Goal: Task Accomplishment & Management: Use online tool/utility

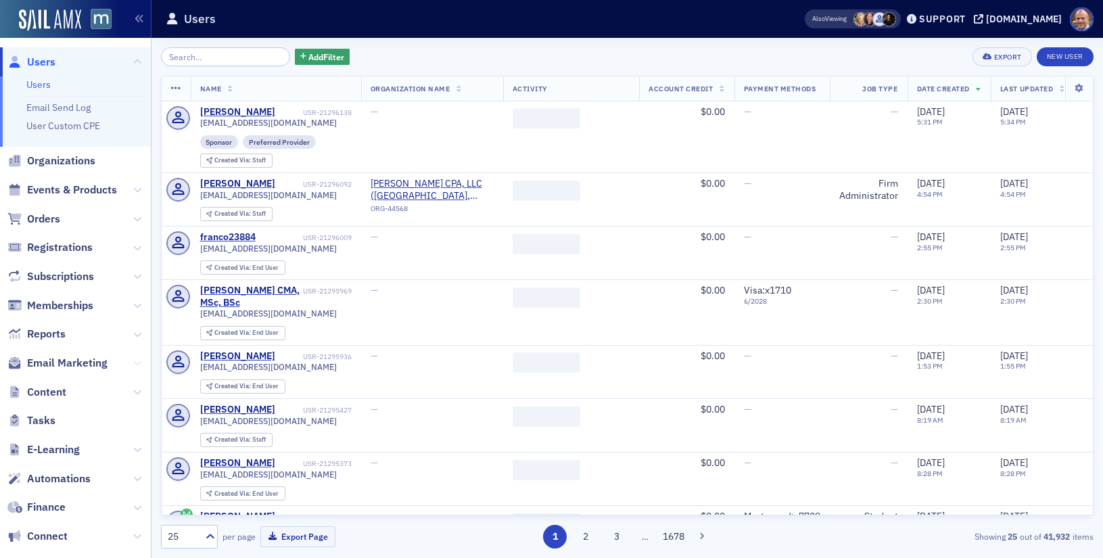
click at [139, 361] on icon at bounding box center [137, 363] width 8 height 8
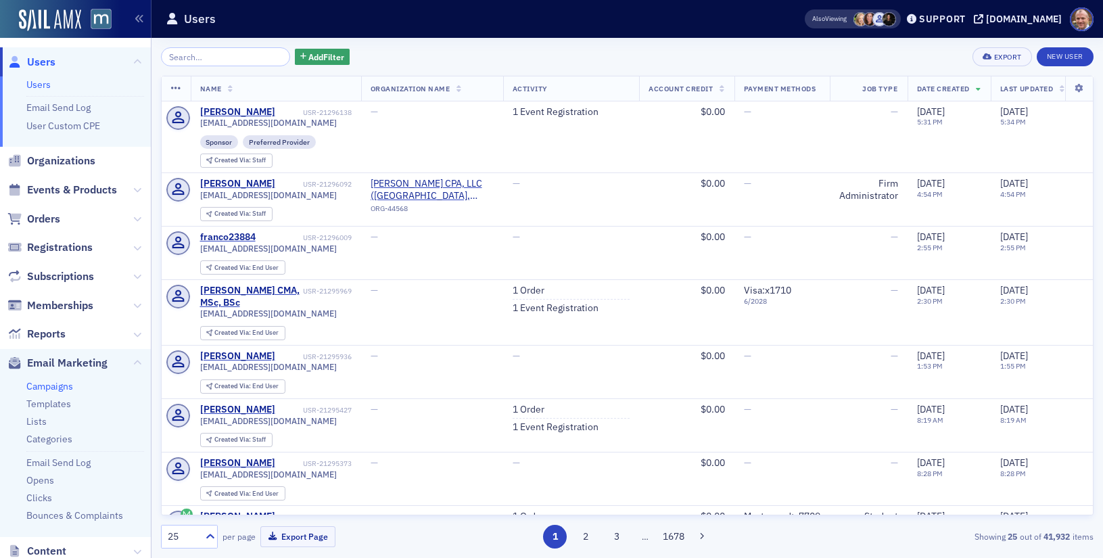
click at [63, 384] on link "Campaigns" at bounding box center [49, 386] width 47 height 12
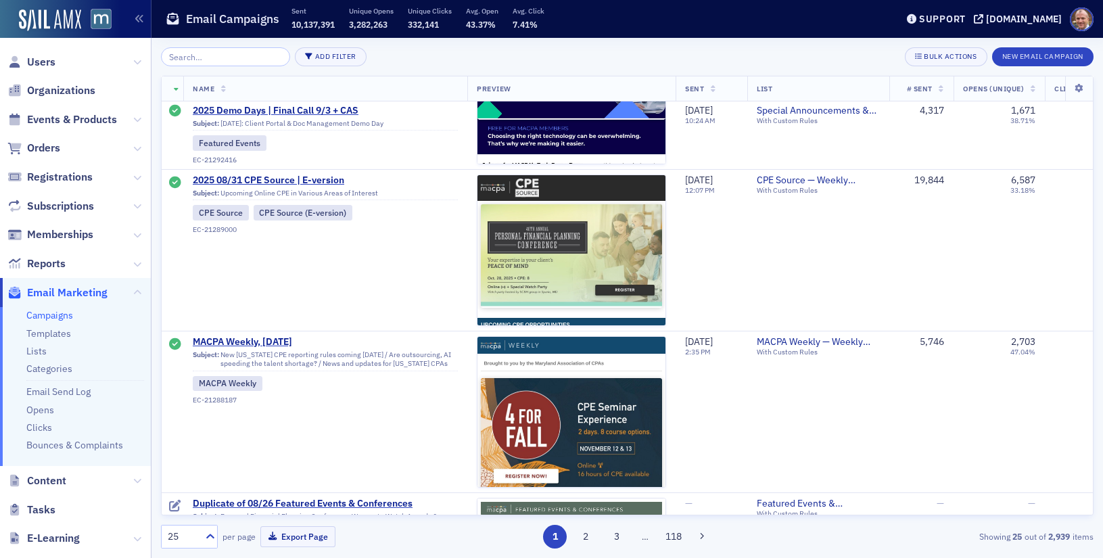
scroll to position [2196, 0]
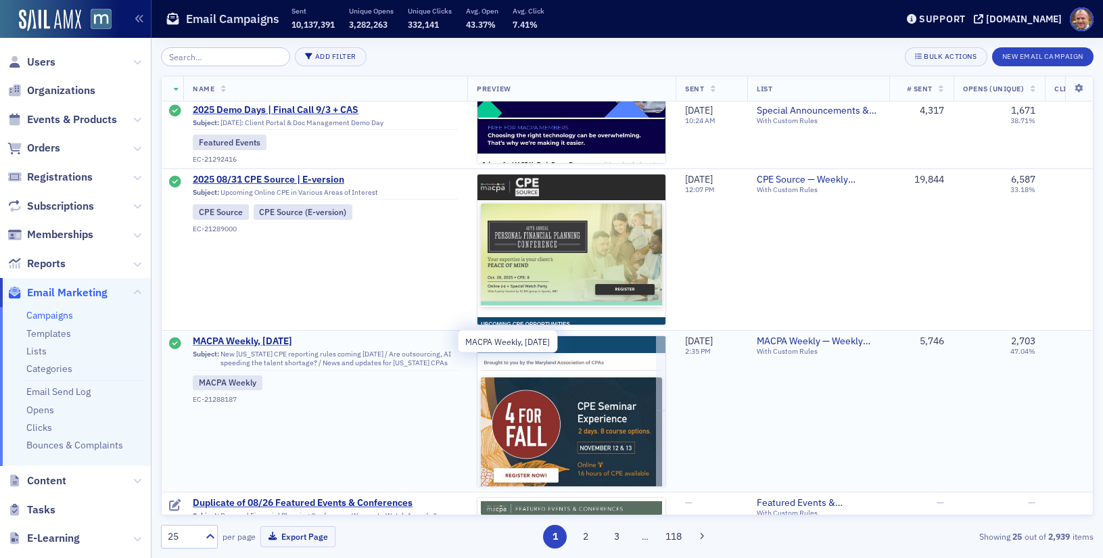
click at [290, 344] on span "MACPA Weekly, [DATE]" at bounding box center [325, 342] width 265 height 12
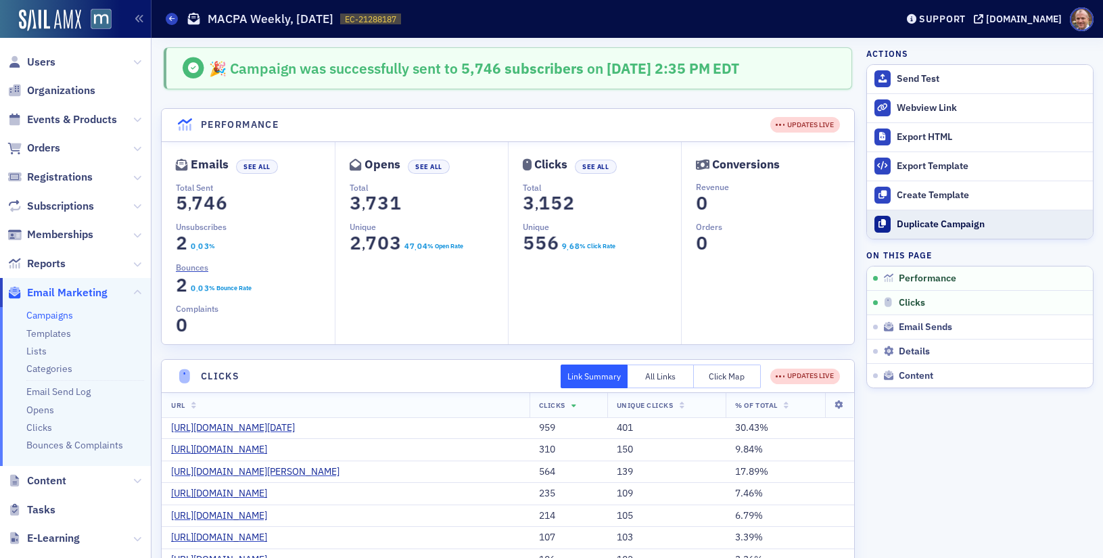
click at [975, 221] on div "Duplicate Campaign" at bounding box center [991, 224] width 189 height 12
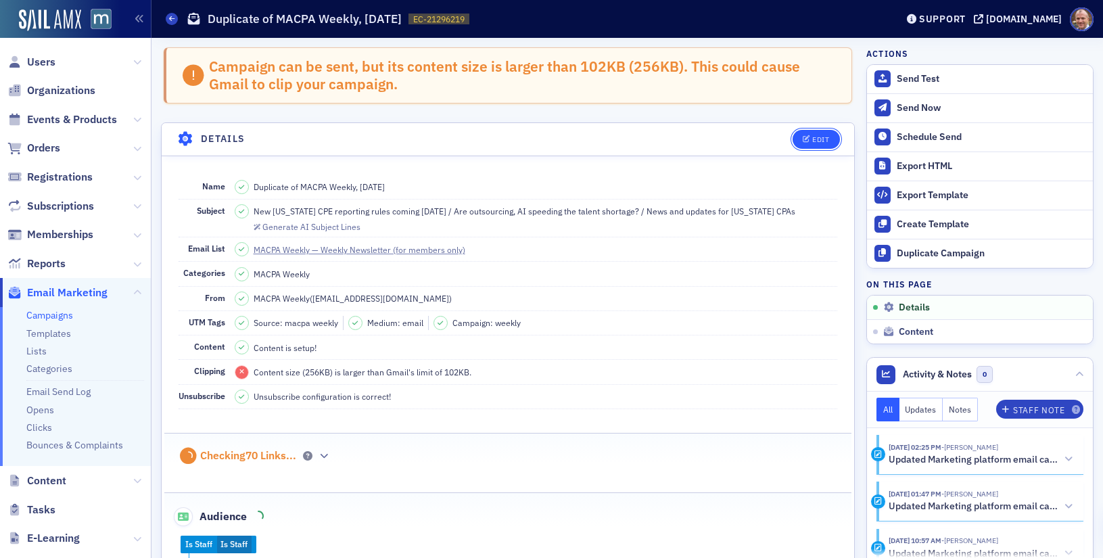
click at [821, 140] on div "Edit" at bounding box center [820, 139] width 17 height 7
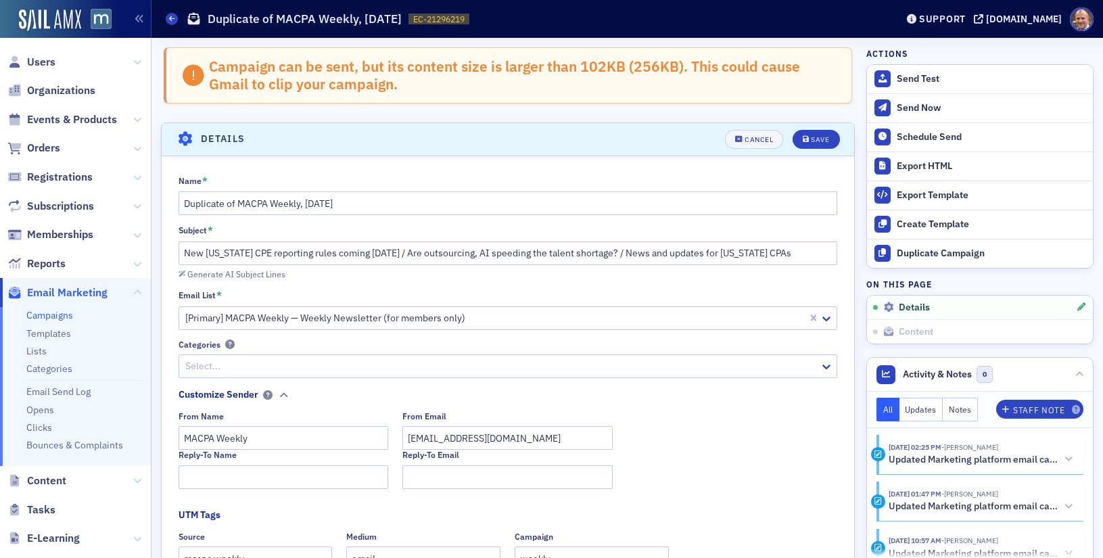
scroll to position [77, 0]
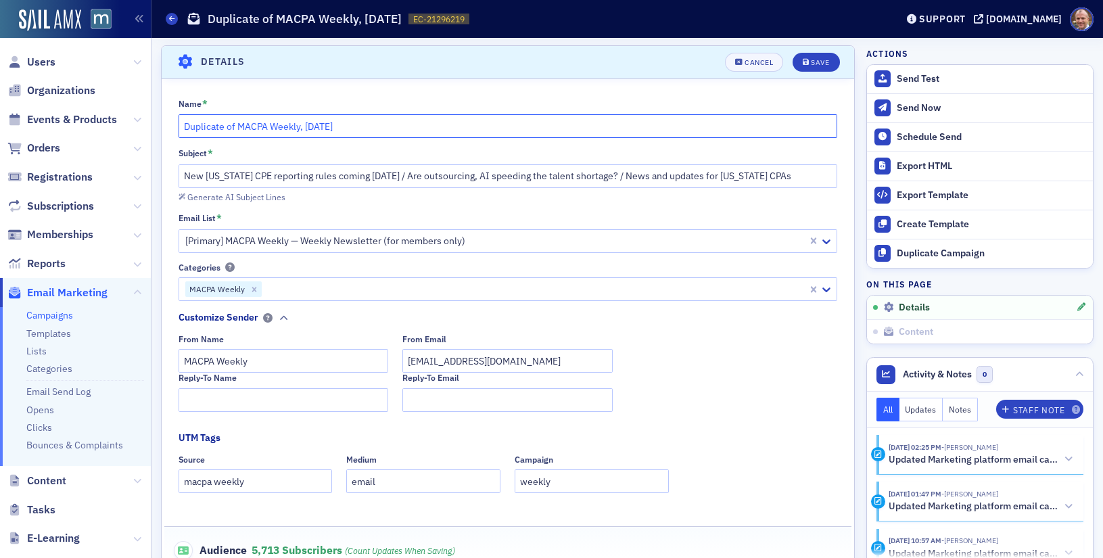
drag, startPoint x: 238, startPoint y: 128, endPoint x: 157, endPoint y: 126, distance: 81.2
drag, startPoint x: 253, startPoint y: 127, endPoint x: 338, endPoint y: 127, distance: 84.6
click at [338, 127] on input "MACPA Weekly, [DATE]" at bounding box center [509, 126] width 660 height 24
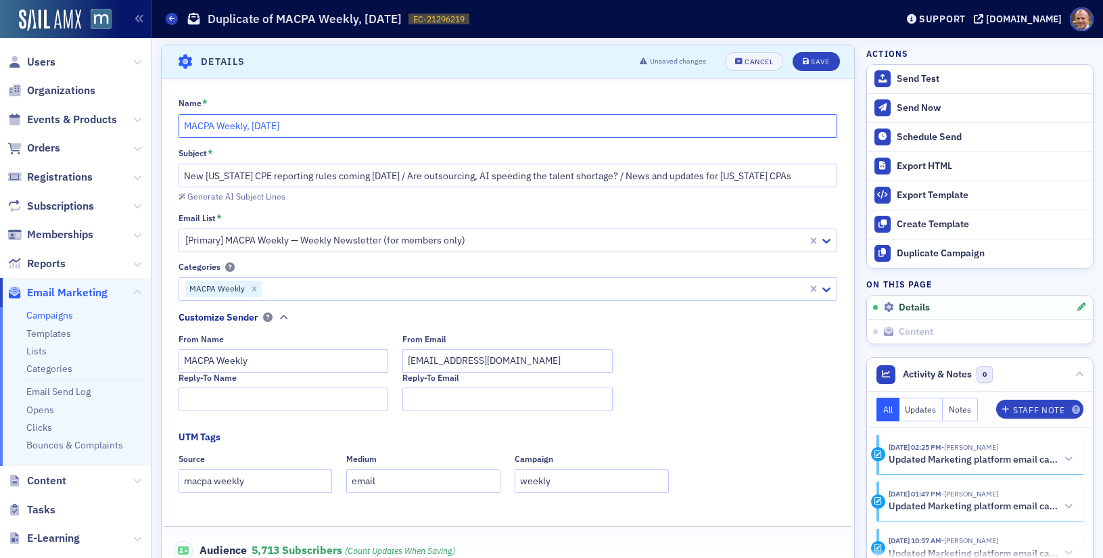
type input "MACPA Weekly, [DATE]"
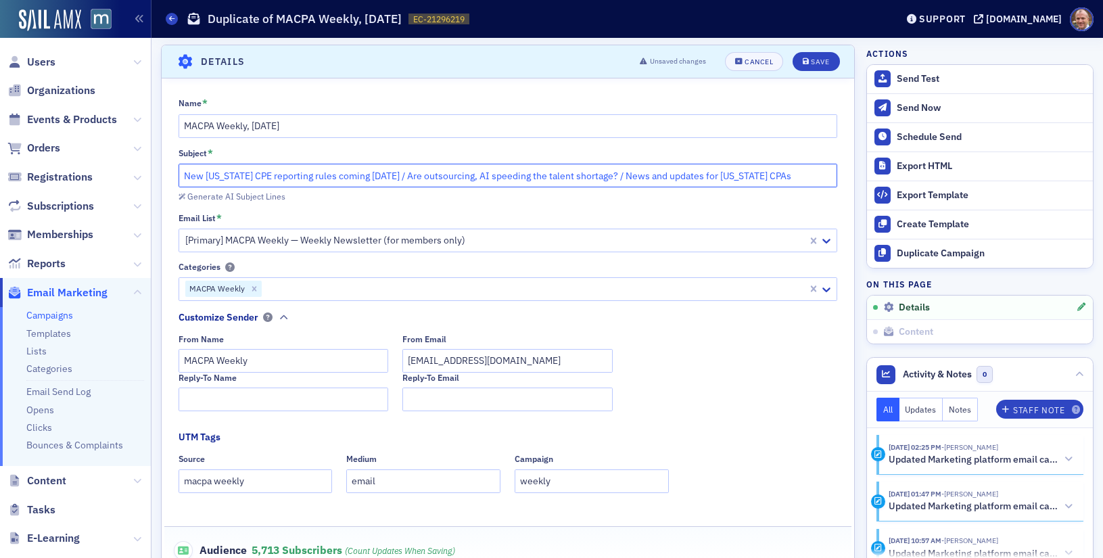
drag, startPoint x: 392, startPoint y: 176, endPoint x: 172, endPoint y: 176, distance: 219.2
click at [172, 176] on div "Name * MACPA Weekly, [DATE] Subject * New [US_STATE] CPE reporting rules coming…" at bounding box center [508, 438] width 693 height 683
paste input "Reinventing tax season"
drag, startPoint x: 291, startPoint y: 177, endPoint x: 499, endPoint y: 176, distance: 207.7
click at [499, 176] on input "Reinventing tax season / Are outsourcing, AI speeding the talent shortage? / Ne…" at bounding box center [509, 176] width 660 height 24
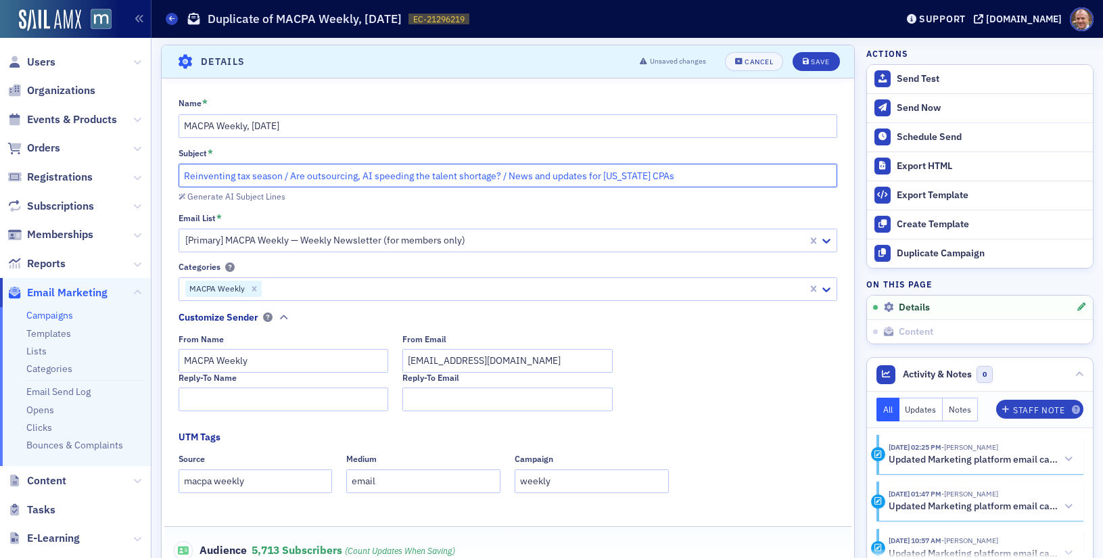
paste input "IRS funding on tap as Congress returns"
type input "Reinventing tax season / IRS funding on tap as Congress returns / News and upda…"
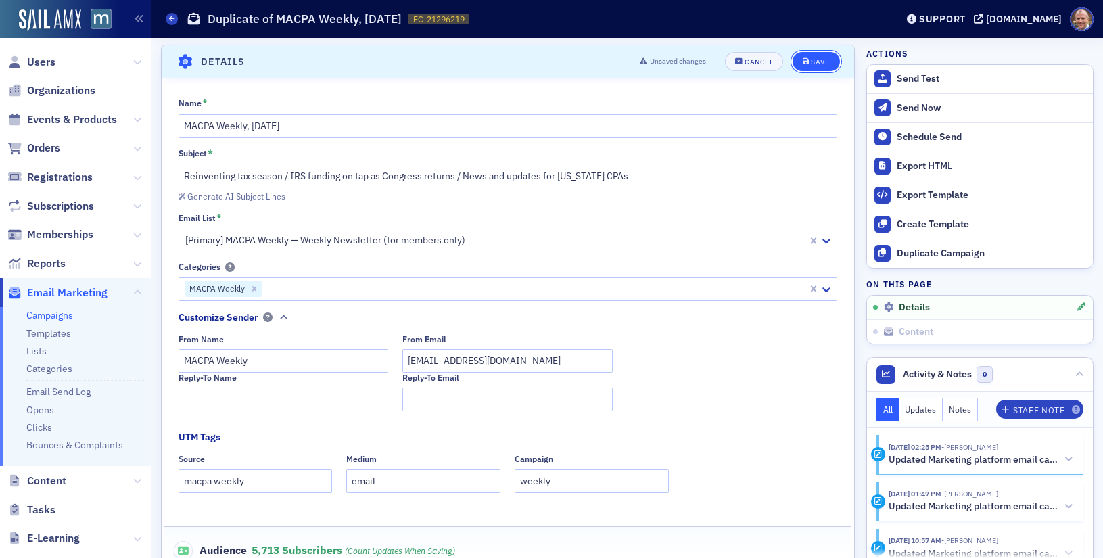
click at [825, 63] on div "Save" at bounding box center [820, 61] width 18 height 7
